Goal: Task Accomplishment & Management: Use online tool/utility

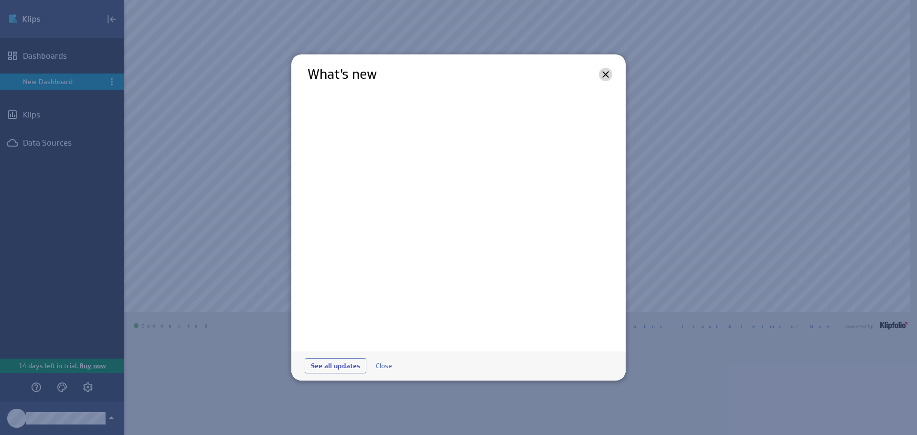
click at [604, 71] on icon at bounding box center [605, 74] width 11 height 11
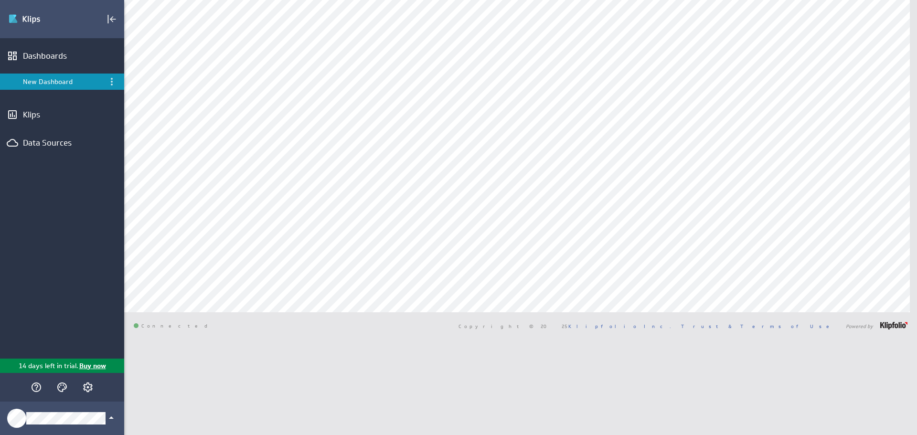
type input "pipe"
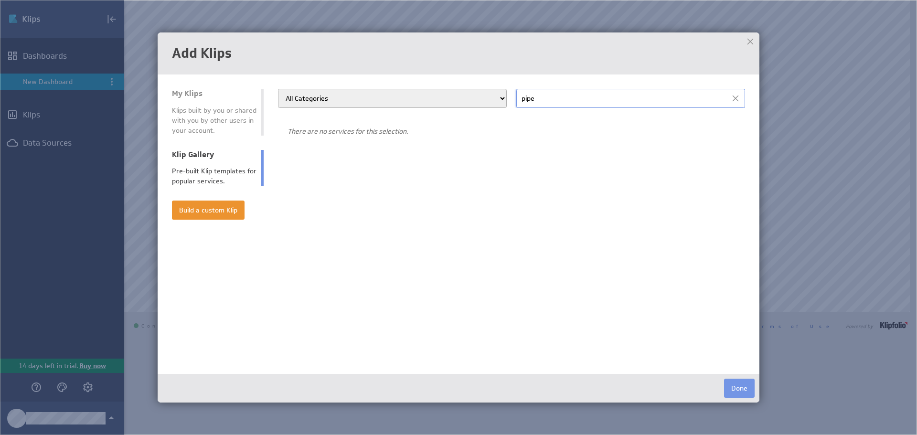
click at [750, 37] on div at bounding box center [750, 41] width 14 height 14
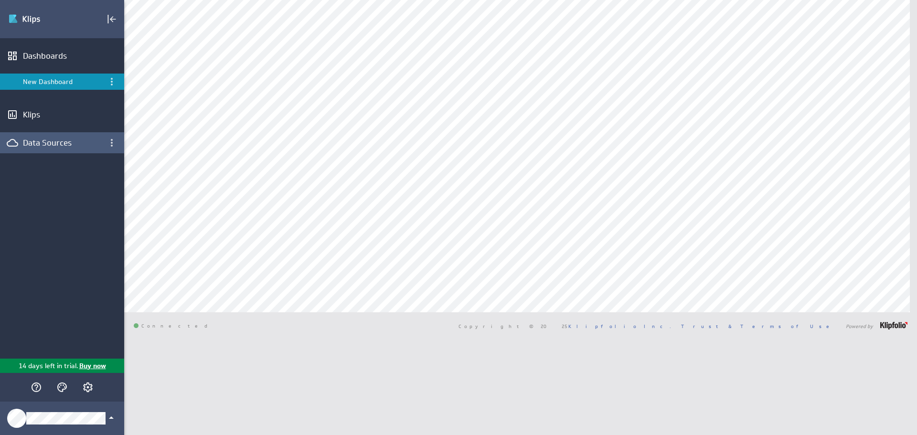
click at [55, 145] on div "Data Sources" at bounding box center [62, 143] width 78 height 11
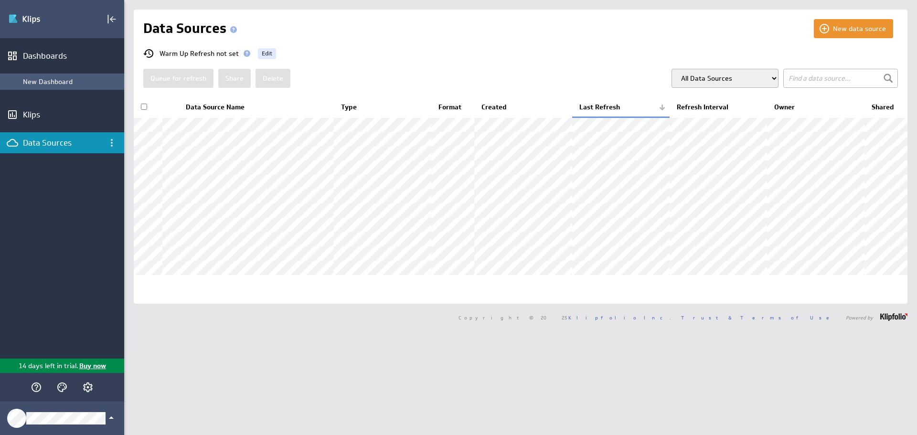
click at [52, 83] on div "New Dashboard" at bounding box center [71, 81] width 96 height 9
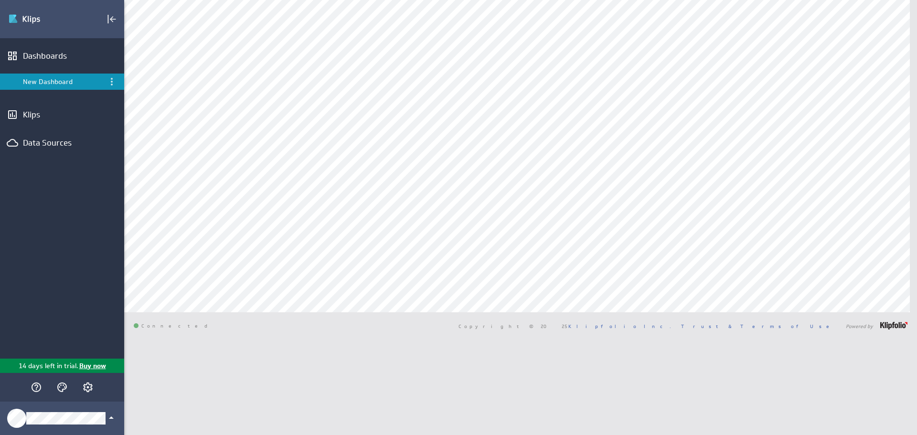
type input "pipe"
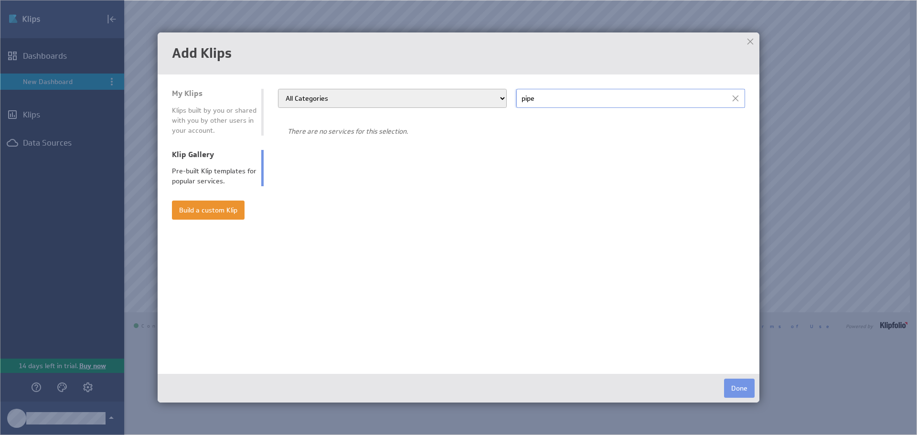
click at [213, 118] on div "Klips built by you or shared with you by other users in your account." at bounding box center [214, 121] width 85 height 30
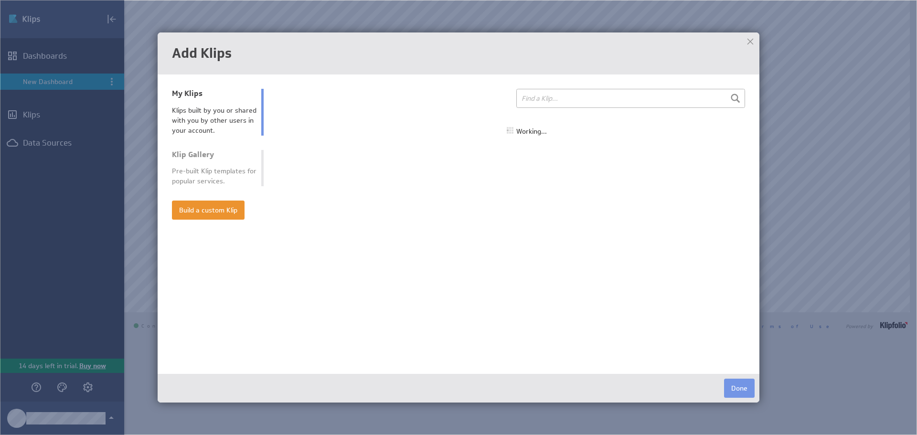
select select "all"
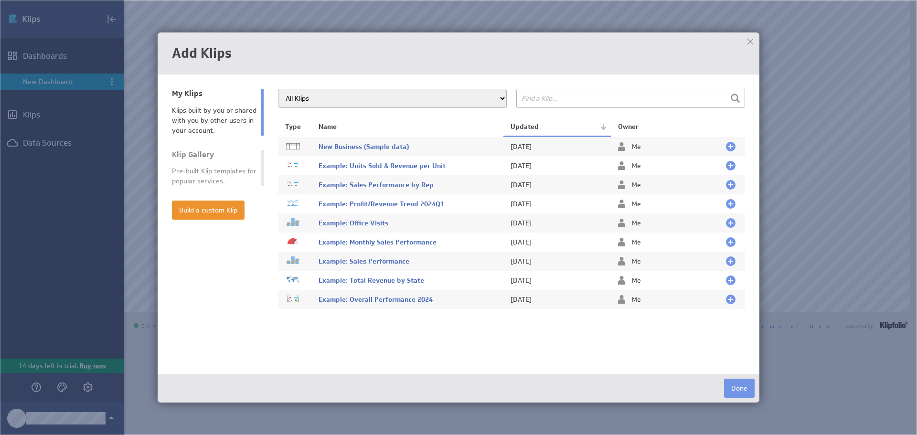
click at [194, 169] on div "Pre-built Klip templates for popular services." at bounding box center [214, 176] width 85 height 20
type input "pipe"
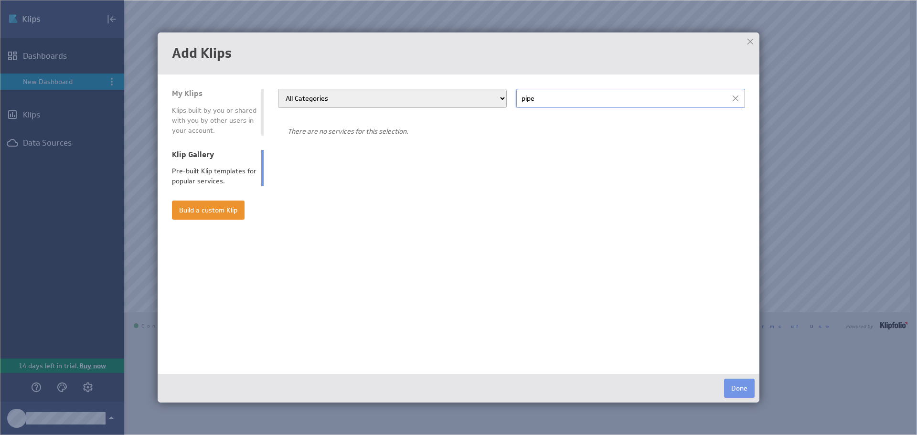
click at [751, 41] on div at bounding box center [750, 41] width 14 height 14
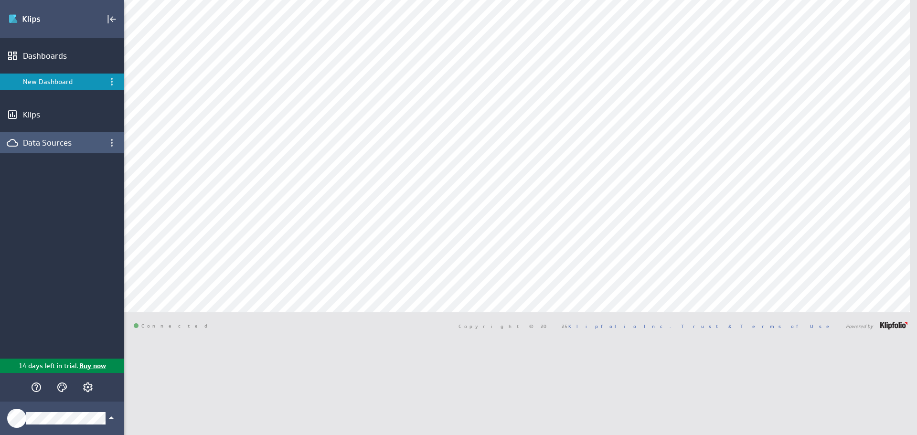
click at [24, 140] on div "Data Sources" at bounding box center [62, 143] width 78 height 11
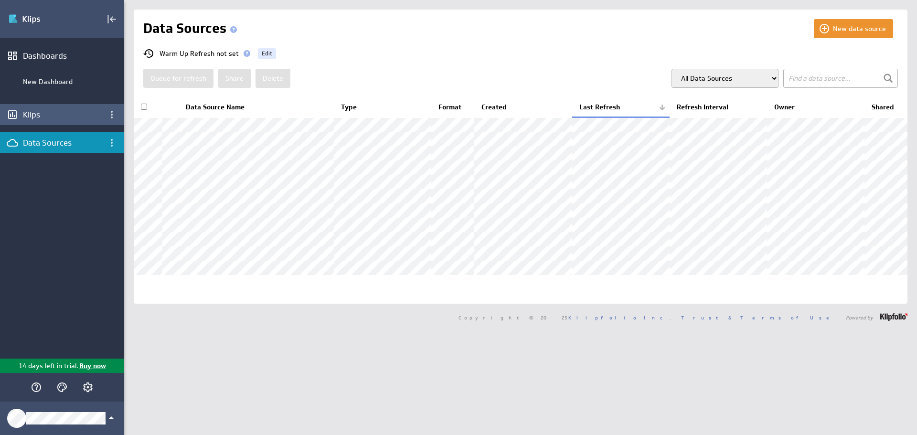
click at [50, 109] on div "Klips" at bounding box center [62, 114] width 124 height 21
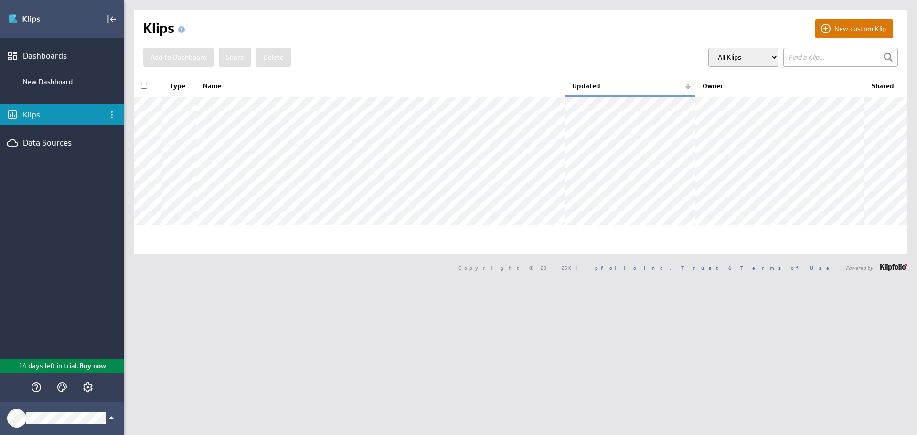
click at [853, 30] on button "New custom Klip" at bounding box center [854, 28] width 78 height 19
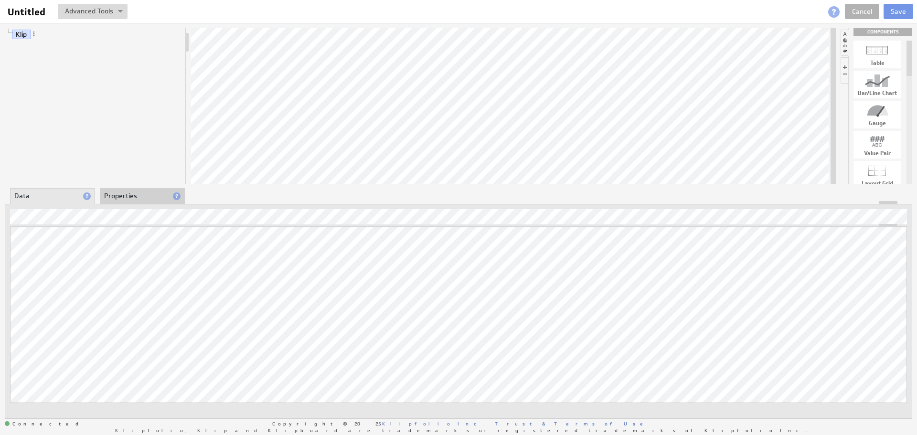
click at [135, 196] on li "Properties" at bounding box center [142, 196] width 85 height 16
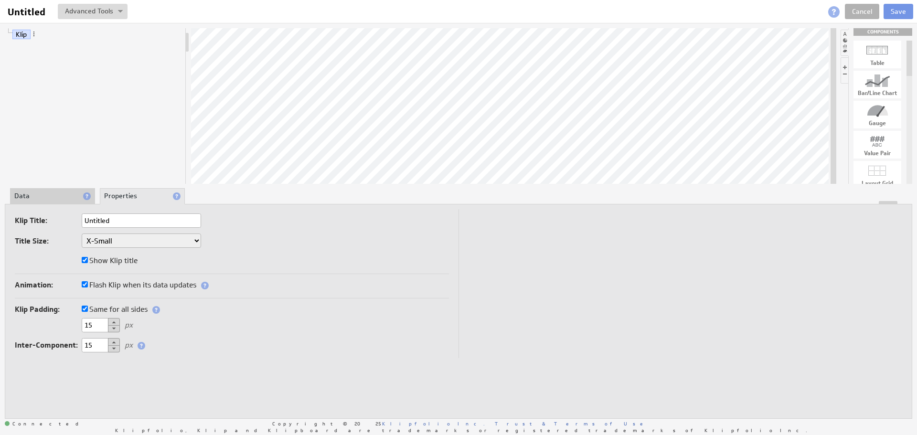
click at [43, 190] on li "Data" at bounding box center [52, 196] width 85 height 16
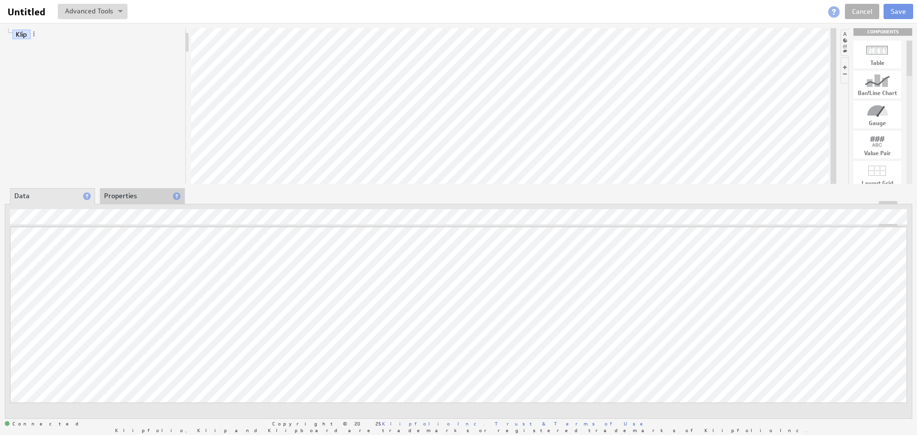
click at [154, 158] on div "Klip COMPONENTS Table Bar/Line Chart Gauge Value Pair Layout Grid Separator Lab…" at bounding box center [458, 223] width 917 height 401
click at [868, 53] on div at bounding box center [878, 50] width 48 height 15
drag, startPoint x: 880, startPoint y: 53, endPoint x: 485, endPoint y: 111, distance: 398.8
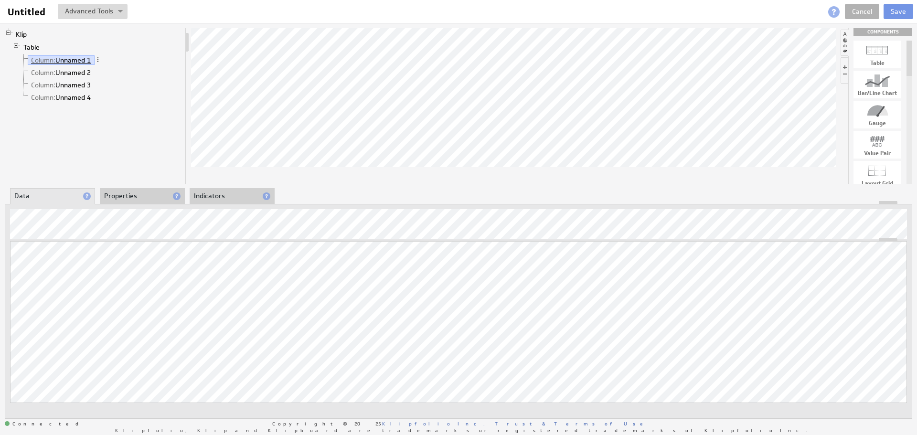
click at [80, 64] on link "Column: Unnamed 1" at bounding box center [61, 60] width 67 height 10
click at [75, 56] on div "Klip Table Column: Unnamed 1 Column: Unnamed 2 Column: Unnamed 3 Column: Unname…" at bounding box center [458, 223] width 917 height 401
click at [75, 58] on link "Column: Unnamed 1" at bounding box center [61, 60] width 67 height 10
click at [884, 87] on div at bounding box center [878, 80] width 48 height 15
drag, startPoint x: 884, startPoint y: 87, endPoint x: 537, endPoint y: 175, distance: 358.2
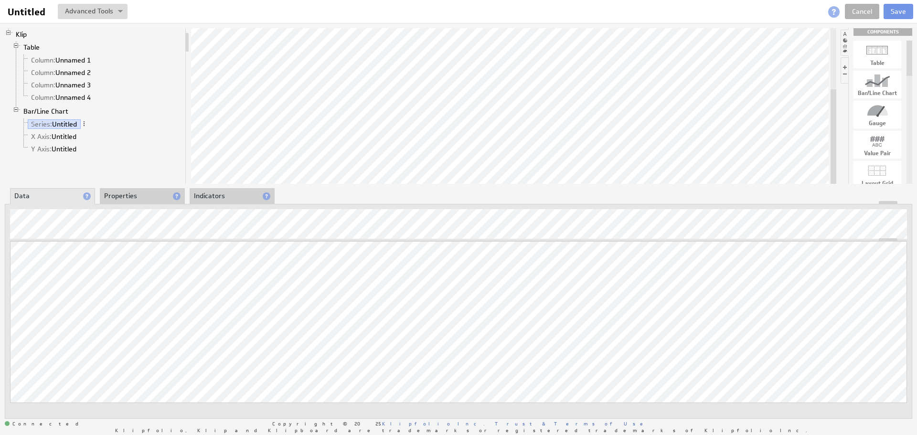
drag, startPoint x: 98, startPoint y: 241, endPoint x: 5, endPoint y: 315, distance: 119.7
click at [5, 315] on div "Updating... Select a Function ARRAY DATE SELECT SLICE SUM Data Manipulation Log…" at bounding box center [459, 311] width 908 height 215
drag, startPoint x: 9, startPoint y: 316, endPoint x: 0, endPoint y: 305, distance: 13.9
click at [0, 305] on div "Klip Table Column: Unnamed 1 Column: Unnamed 2 Column: Unnamed 3 Column: Unname…" at bounding box center [458, 223] width 917 height 401
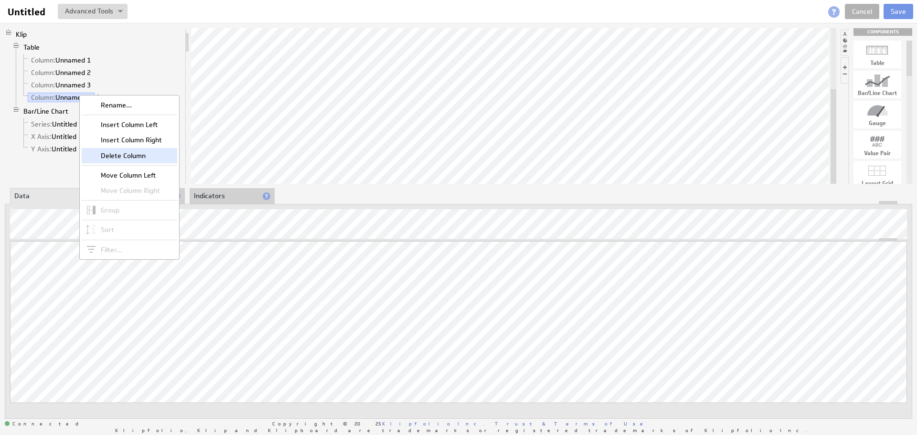
click at [126, 161] on div "Delete Column" at bounding box center [130, 155] width 96 height 15
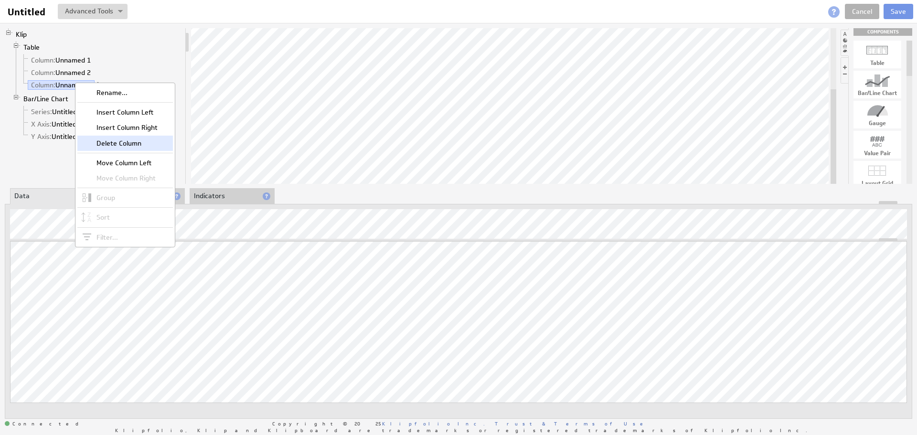
click at [117, 138] on div "Delete Column" at bounding box center [125, 143] width 96 height 15
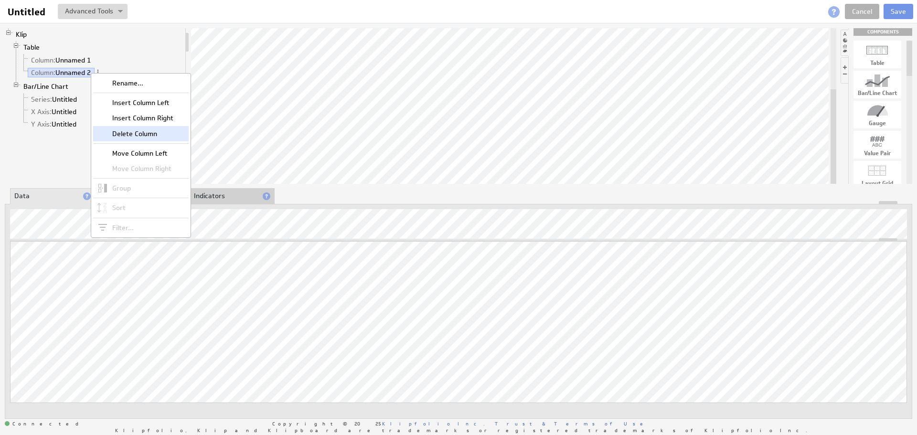
click at [130, 139] on div "Delete Column" at bounding box center [141, 133] width 96 height 15
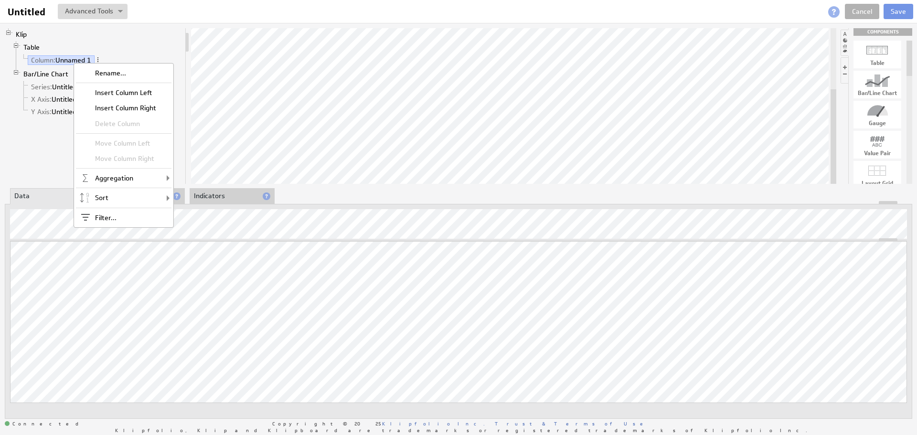
click at [151, 42] on li "Table Column: Unnamed 1" at bounding box center [96, 54] width 169 height 27
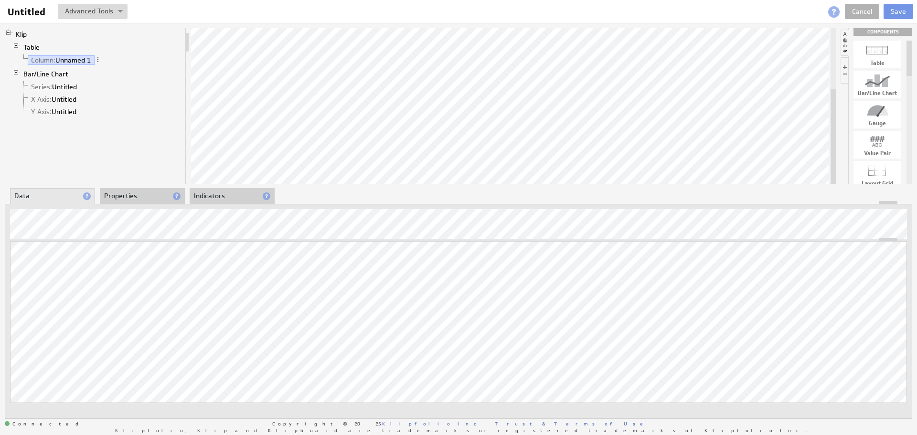
click at [69, 91] on link "Series: Untitled" at bounding box center [54, 87] width 53 height 10
click at [150, 199] on li "Properties" at bounding box center [142, 196] width 85 height 16
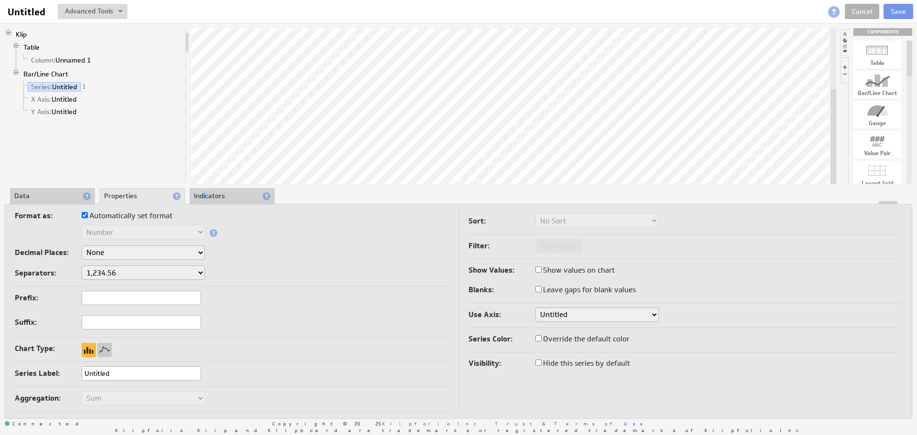
click at [207, 198] on li "Indicators" at bounding box center [232, 196] width 85 height 16
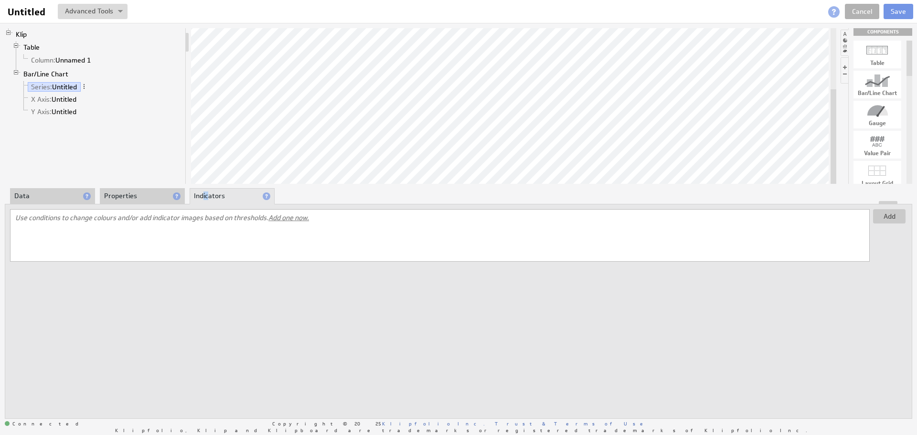
click at [57, 203] on div at bounding box center [458, 202] width 907 height 3
click at [58, 194] on li "Data" at bounding box center [52, 196] width 85 height 16
